Goal: Information Seeking & Learning: Find specific page/section

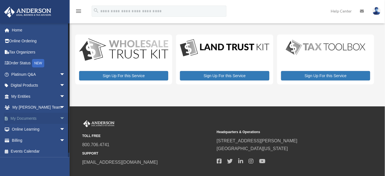
click at [31, 118] on link "My Documents arrow_drop_down" at bounding box center [39, 118] width 70 height 11
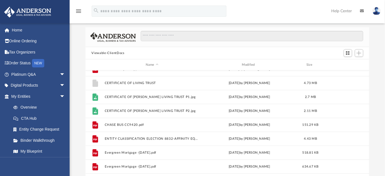
scroll to position [69, 0]
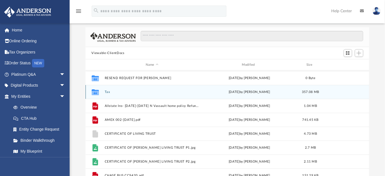
click at [228, 94] on div "Collaborated Folder Tax Tue Aug 19 2025 by Jasmine Splunge 357.08 MB" at bounding box center [228, 92] width 284 height 14
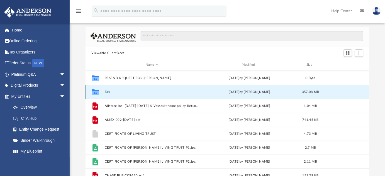
click at [106, 93] on button "Tax" at bounding box center [152, 92] width 95 height 4
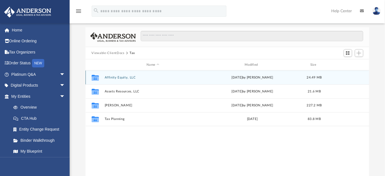
scroll to position [0, 0]
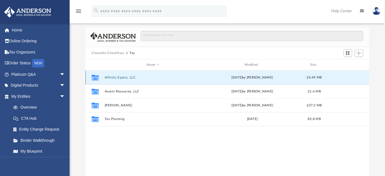
click at [131, 77] on button "Affinity Equity, LLC" at bounding box center [153, 78] width 97 height 4
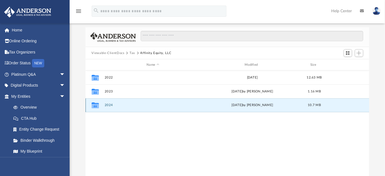
click at [111, 105] on button "2024" at bounding box center [153, 105] width 97 height 4
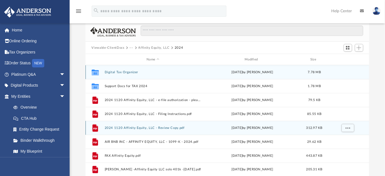
scroll to position [25, 0]
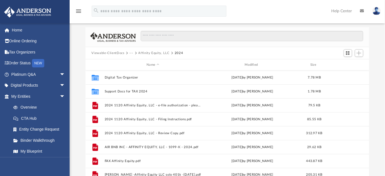
click at [160, 52] on button "Affinity Equity, LLC" at bounding box center [154, 53] width 31 height 5
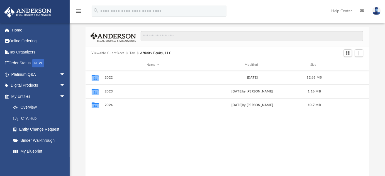
click at [132, 54] on button "Tax" at bounding box center [133, 53] width 6 height 5
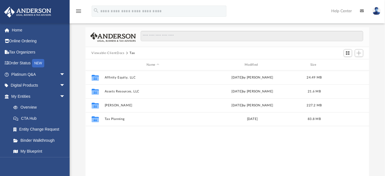
click at [114, 52] on button "Viewable-ClientDocs" at bounding box center [107, 53] width 33 height 5
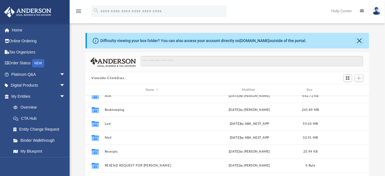
scroll to position [0, 0]
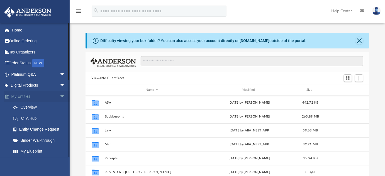
click at [35, 96] on link "My Entities arrow_drop_down" at bounding box center [39, 96] width 70 height 11
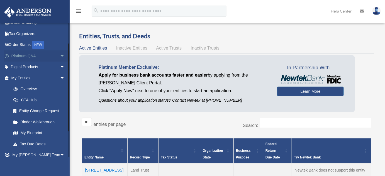
scroll to position [50, 0]
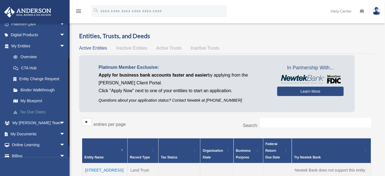
click at [38, 110] on link "Tax Due Dates" at bounding box center [41, 111] width 66 height 11
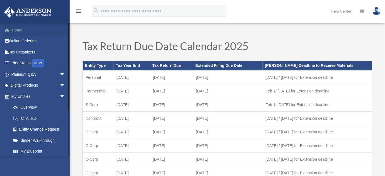
click at [14, 31] on link "Home" at bounding box center [39, 30] width 70 height 11
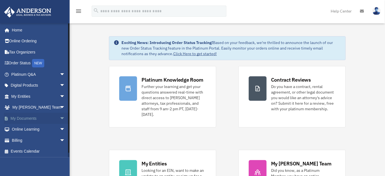
click at [20, 117] on link "My Documents arrow_drop_down" at bounding box center [39, 118] width 70 height 11
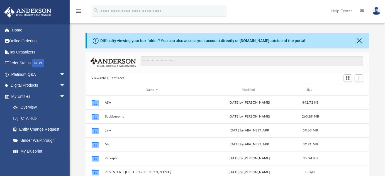
scroll to position [123, 280]
click at [360, 41] on button "Close" at bounding box center [360, 41] width 8 height 8
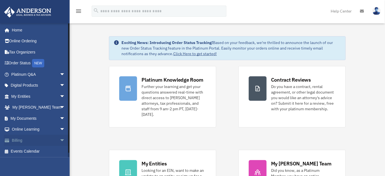
click at [53, 141] on link "Billing arrow_drop_down" at bounding box center [39, 140] width 70 height 11
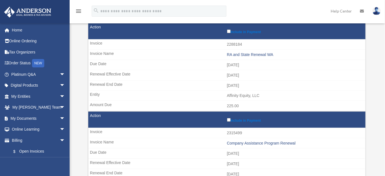
scroll to position [76, 0]
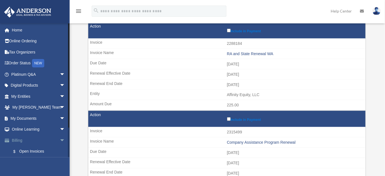
click at [16, 137] on link "Billing arrow_drop_down" at bounding box center [39, 140] width 70 height 11
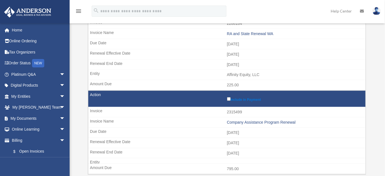
scroll to position [101, 0]
